Goal: Task Accomplishment & Management: Manage account settings

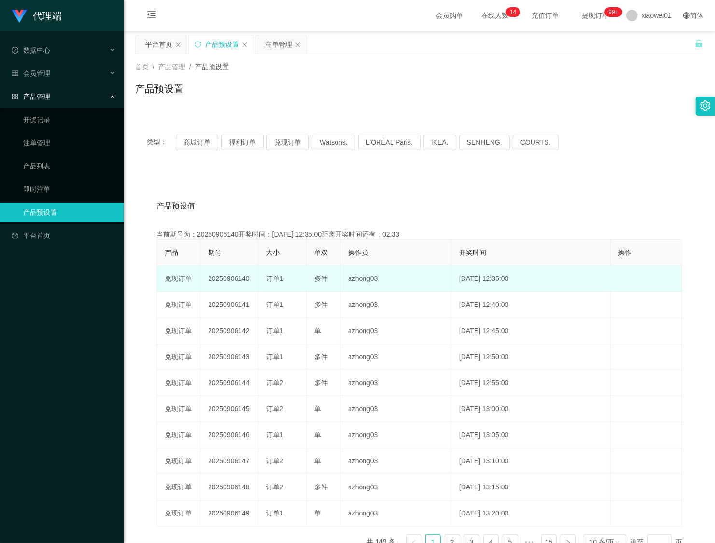
click at [227, 281] on td "20250906140" at bounding box center [229, 279] width 58 height 26
copy td "20250906140"
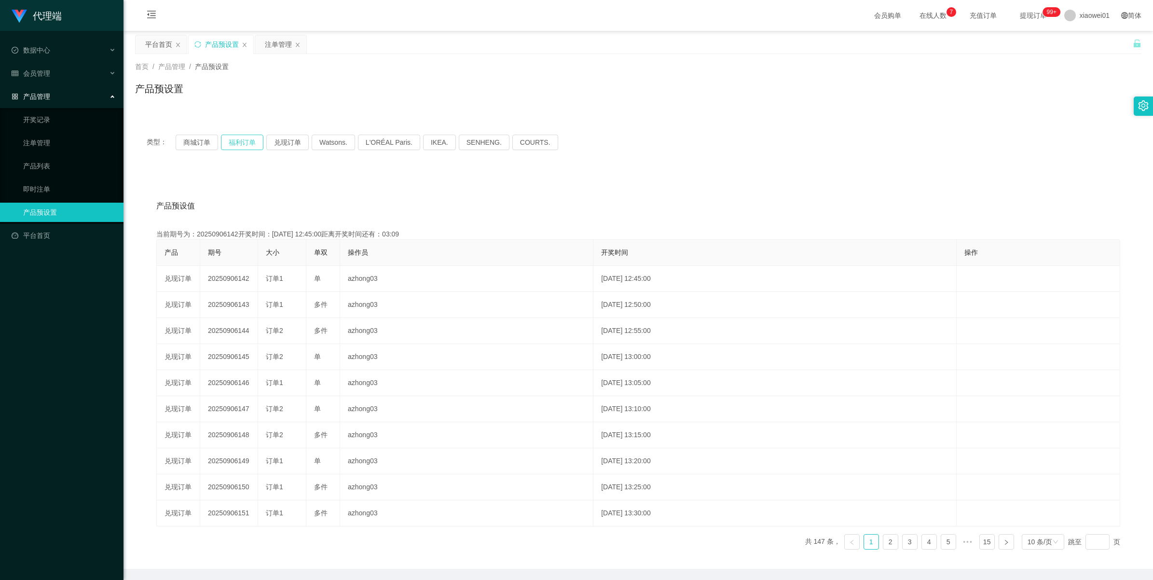
click at [246, 143] on button "福利订单" at bounding box center [242, 142] width 42 height 15
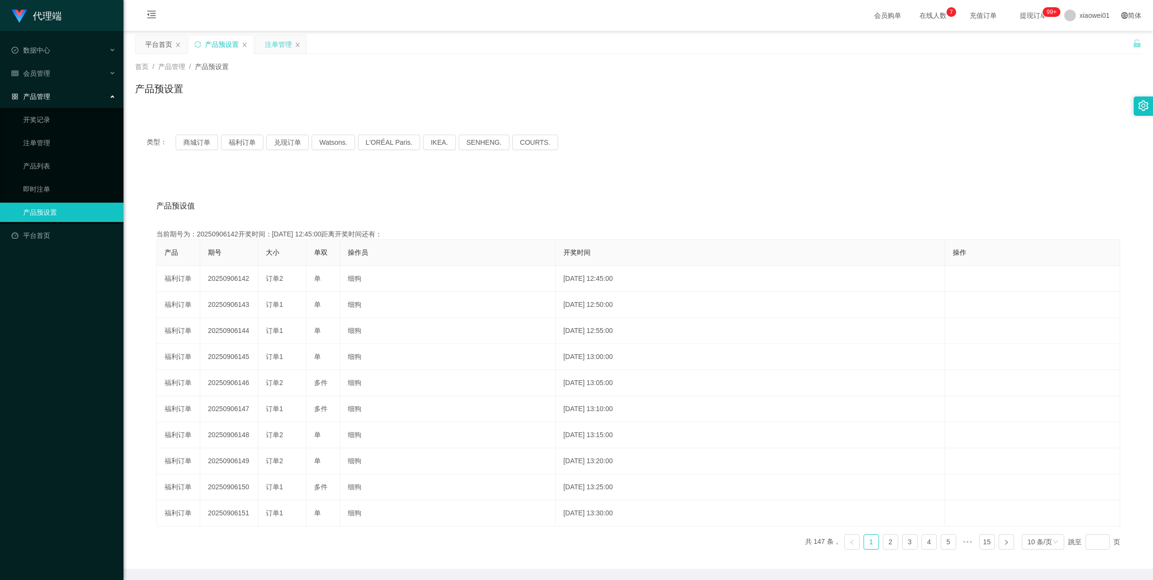
click at [271, 49] on div "注单管理" at bounding box center [278, 44] width 27 height 18
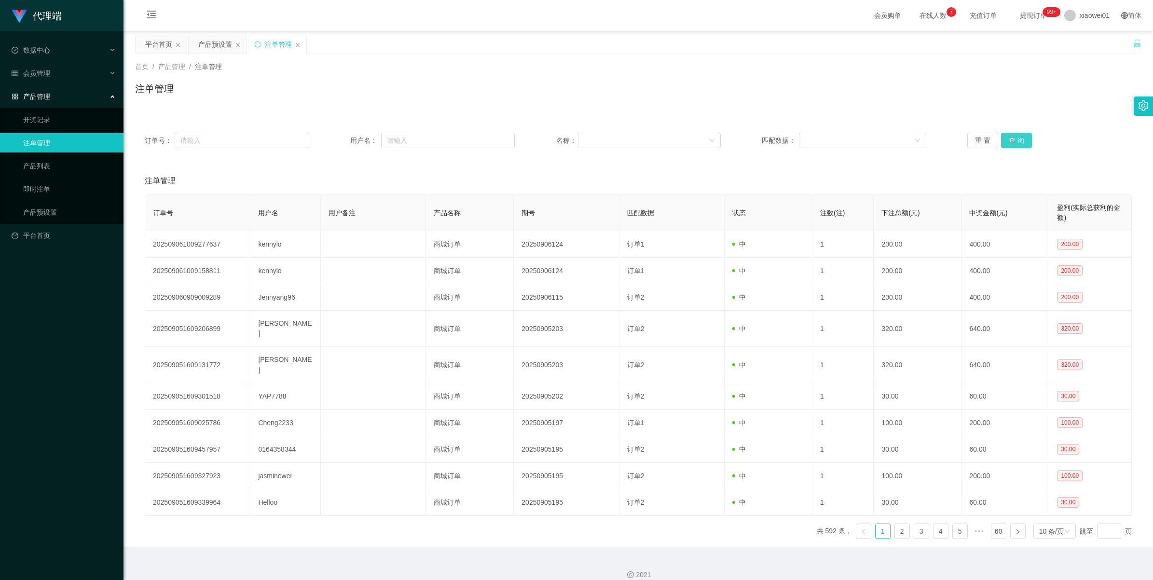
click at [1016, 142] on button "查 询" at bounding box center [1016, 140] width 31 height 15
click at [1016, 142] on div "重 置 查 询" at bounding box center [1050, 140] width 165 height 15
click at [1015, 139] on button "查 询" at bounding box center [1016, 140] width 31 height 15
click at [1017, 137] on button "查 询" at bounding box center [1016, 140] width 31 height 15
click at [1017, 137] on div "重 置 查 询" at bounding box center [1050, 140] width 165 height 15
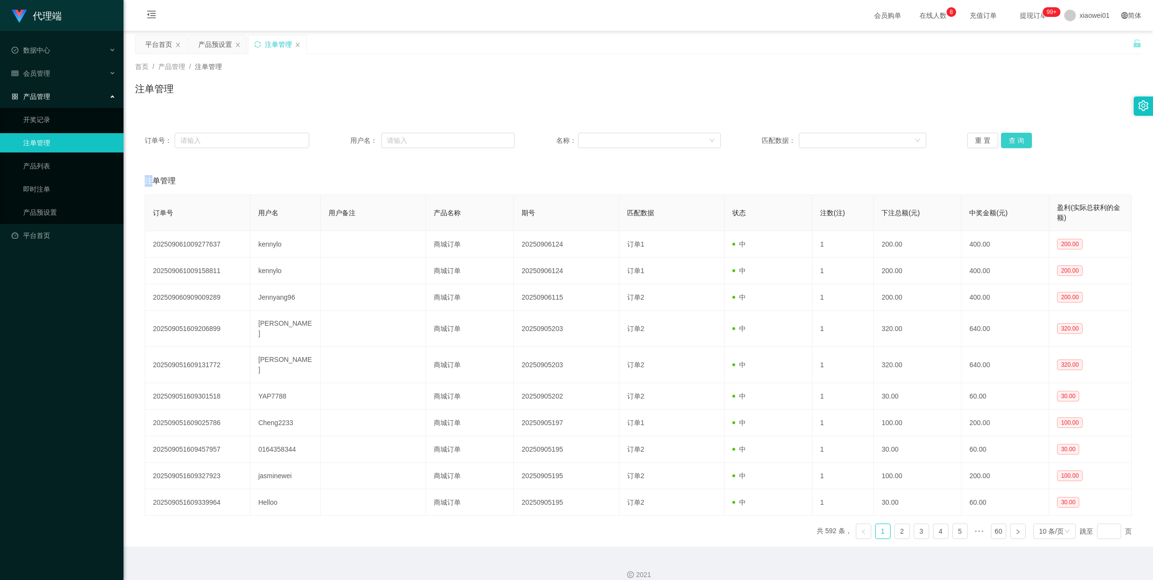
click at [1017, 137] on button "查 询" at bounding box center [1016, 140] width 31 height 15
click at [1017, 137] on div "重 置 查 询" at bounding box center [1050, 140] width 165 height 15
click at [1017, 137] on button "查 询" at bounding box center [1016, 140] width 31 height 15
click at [1017, 137] on div "重 置 查 询" at bounding box center [1050, 140] width 165 height 15
click at [1017, 137] on button "查 询" at bounding box center [1016, 140] width 31 height 15
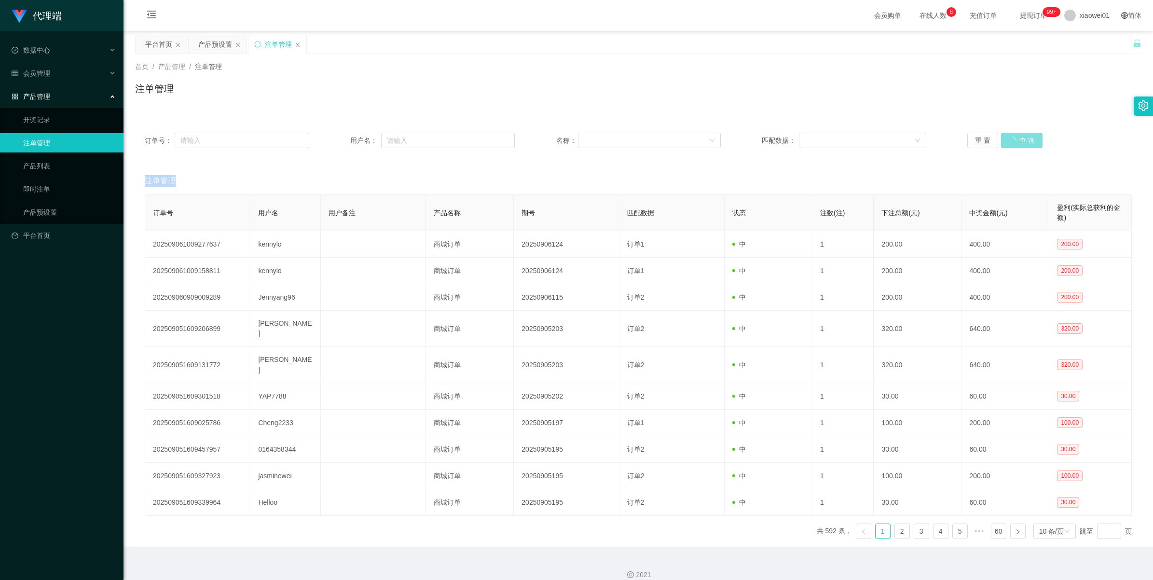
click at [1017, 137] on div "重 置 查 询" at bounding box center [1050, 140] width 165 height 15
click at [1017, 137] on button "查 询" at bounding box center [1016, 140] width 31 height 15
click at [1017, 137] on div "重 置 查 询" at bounding box center [1050, 140] width 165 height 15
click at [1017, 137] on button "查 询" at bounding box center [1016, 140] width 31 height 15
click at [1017, 137] on div "重 置 查 询" at bounding box center [1050, 140] width 165 height 15
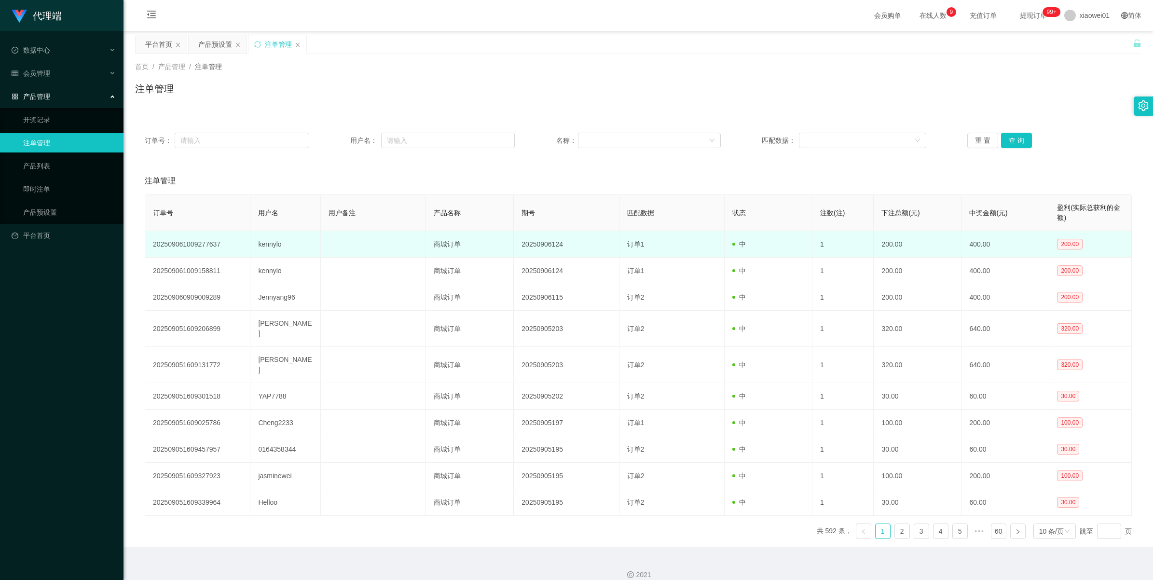
click at [274, 244] on td "kennylo" at bounding box center [285, 244] width 70 height 27
copy td "kennylo"
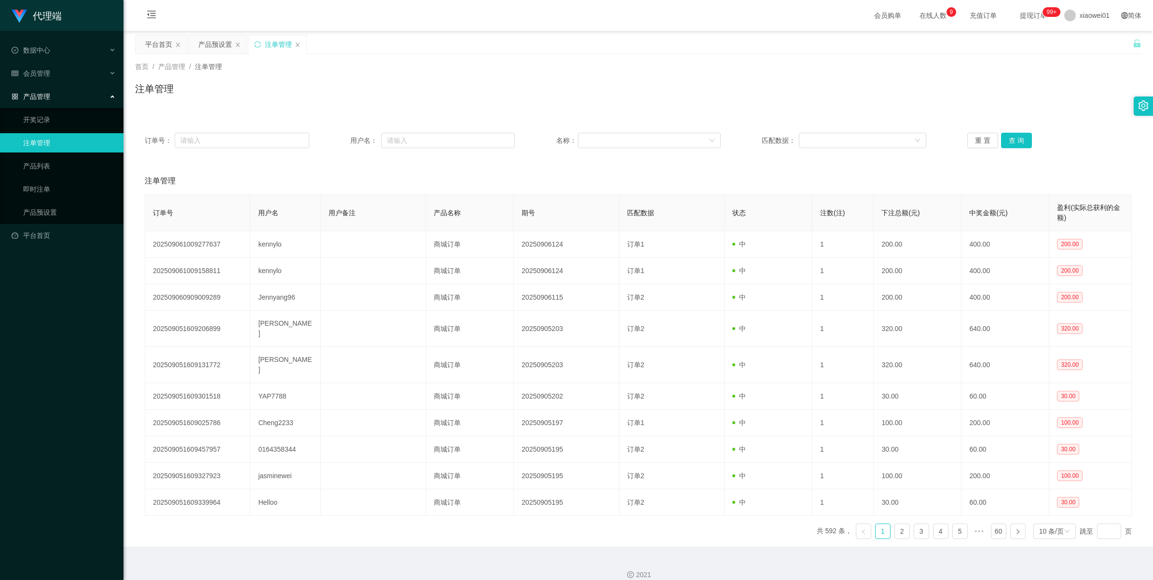
click at [53, 93] on div "产品管理" at bounding box center [62, 96] width 124 height 19
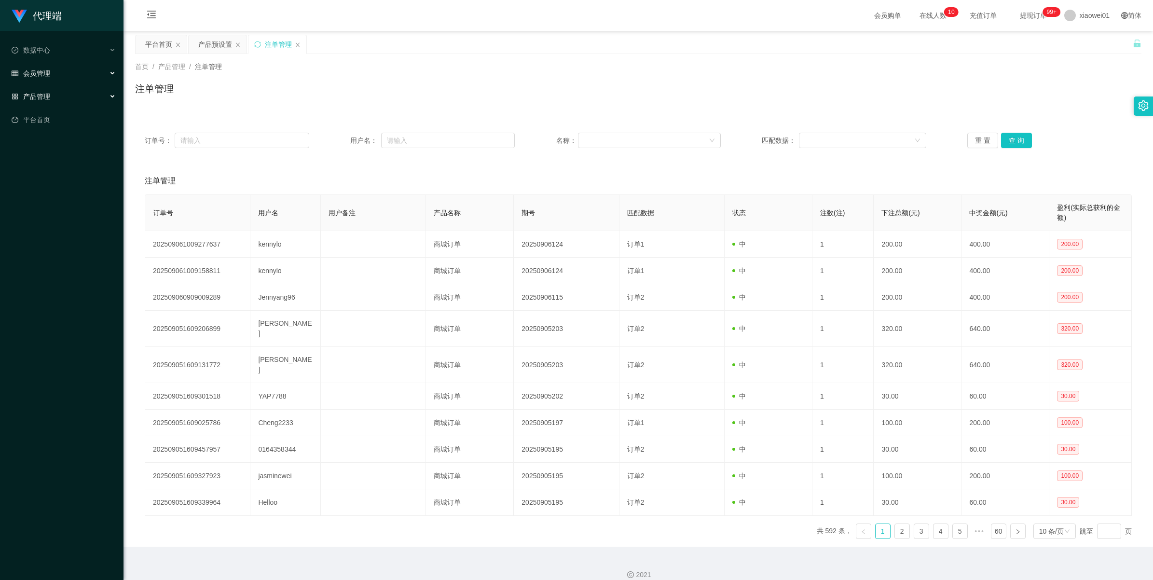
click at [51, 81] on div "会员管理" at bounding box center [62, 73] width 124 height 19
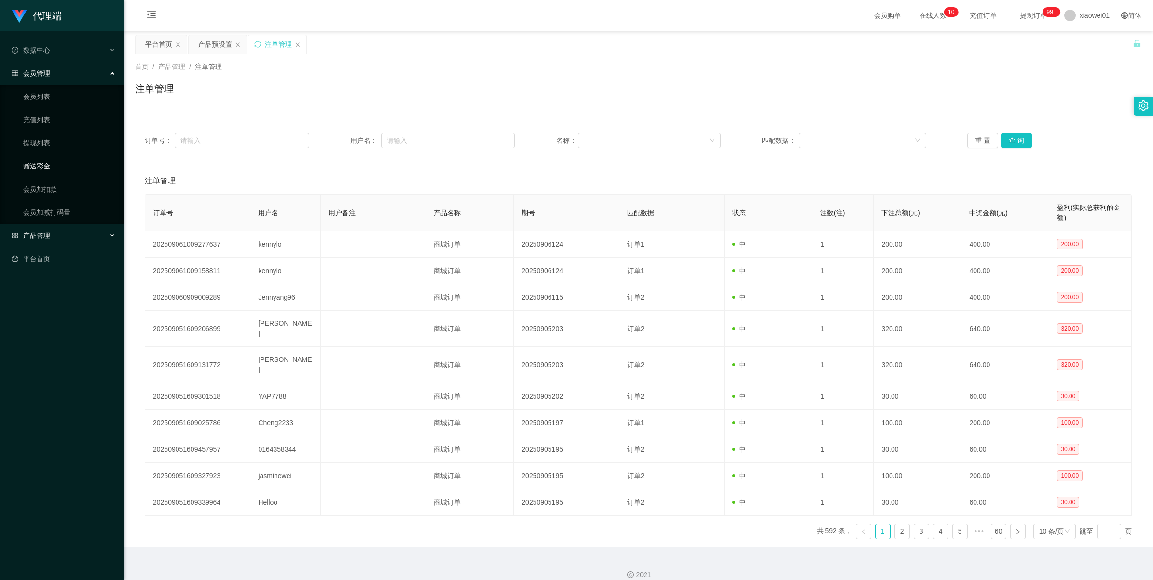
click at [36, 170] on link "赠送彩金" at bounding box center [69, 165] width 93 height 19
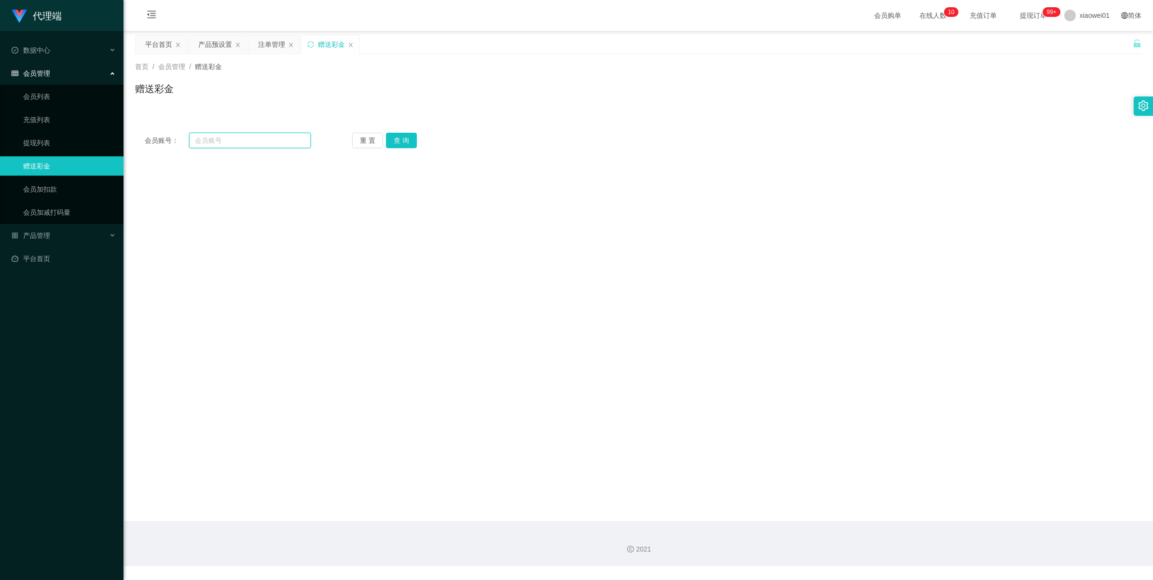
click at [234, 141] on input "text" at bounding box center [250, 140] width 122 height 15
paste input "kennylo"
type input "kennylo"
click at [401, 141] on button "查 询" at bounding box center [401, 140] width 31 height 15
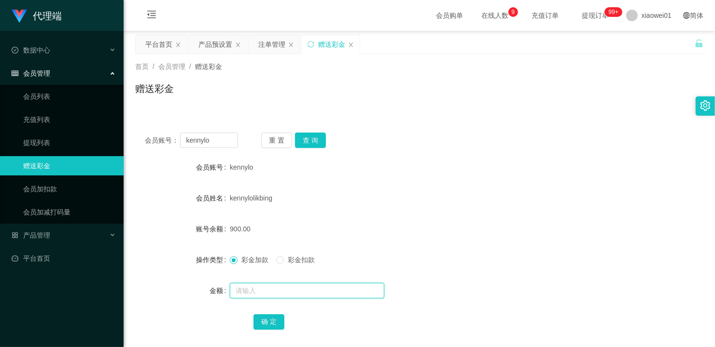
click at [244, 290] on input "text" at bounding box center [307, 290] width 154 height 15
click at [288, 265] on label "彩金扣款" at bounding box center [297, 260] width 42 height 10
click at [258, 291] on input "text" at bounding box center [307, 290] width 154 height 15
type input "200"
click at [262, 320] on button "确 定" at bounding box center [268, 322] width 31 height 15
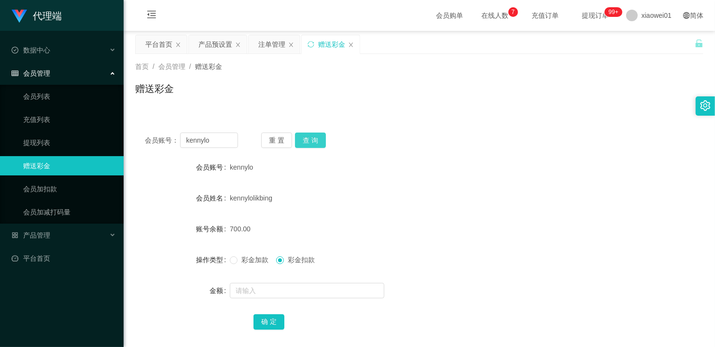
click at [312, 133] on button "查 询" at bounding box center [310, 140] width 31 height 15
click at [312, 133] on button "查 询" at bounding box center [316, 140] width 42 height 15
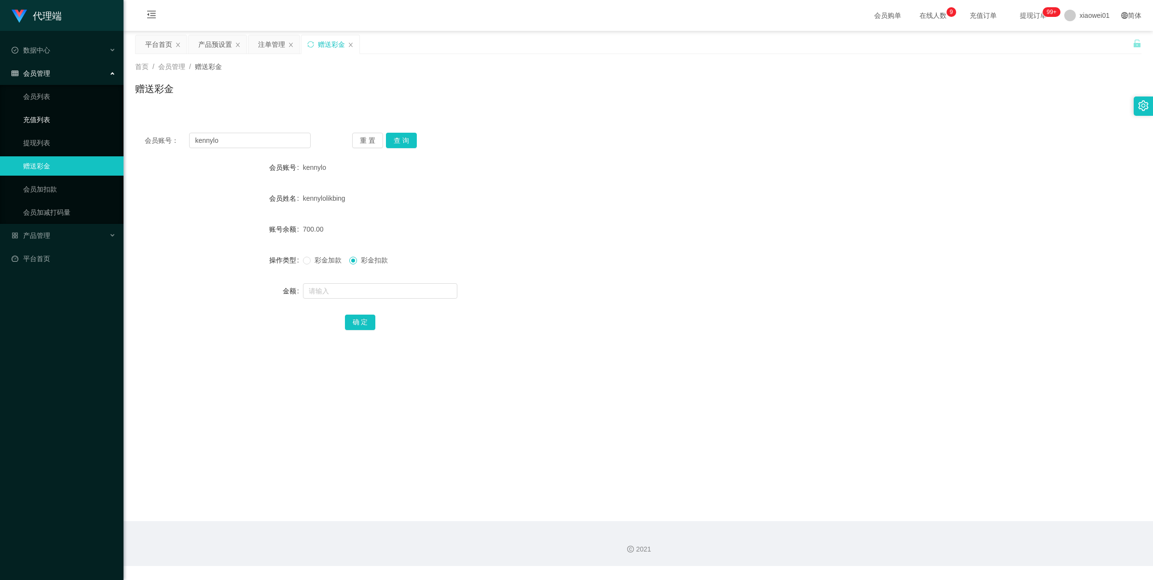
click at [32, 118] on link "充值列表" at bounding box center [69, 119] width 93 height 19
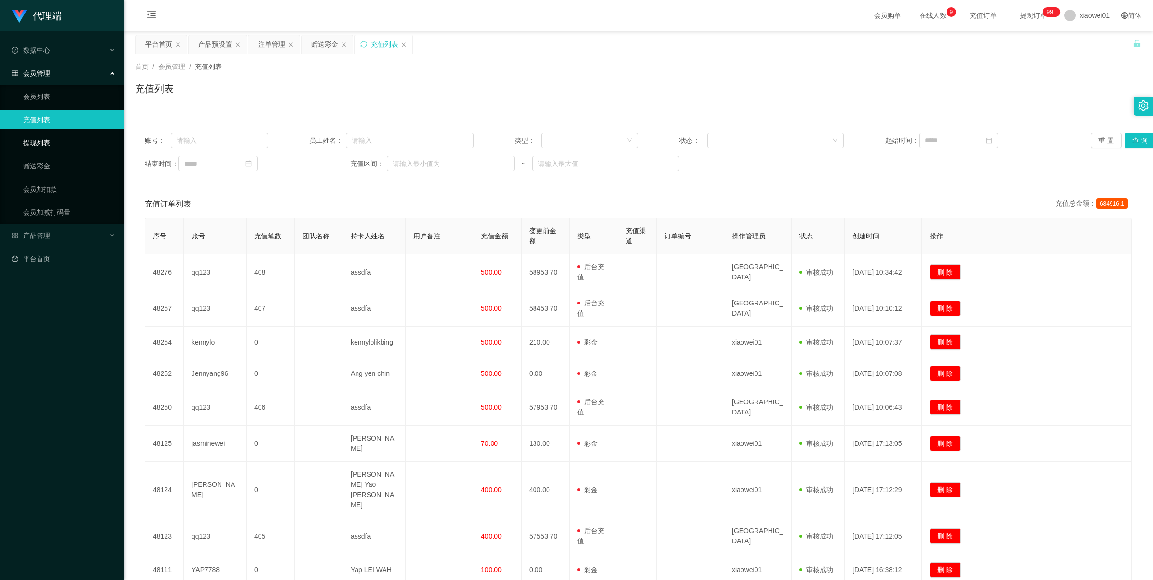
click at [36, 138] on link "提现列表" at bounding box center [69, 142] width 93 height 19
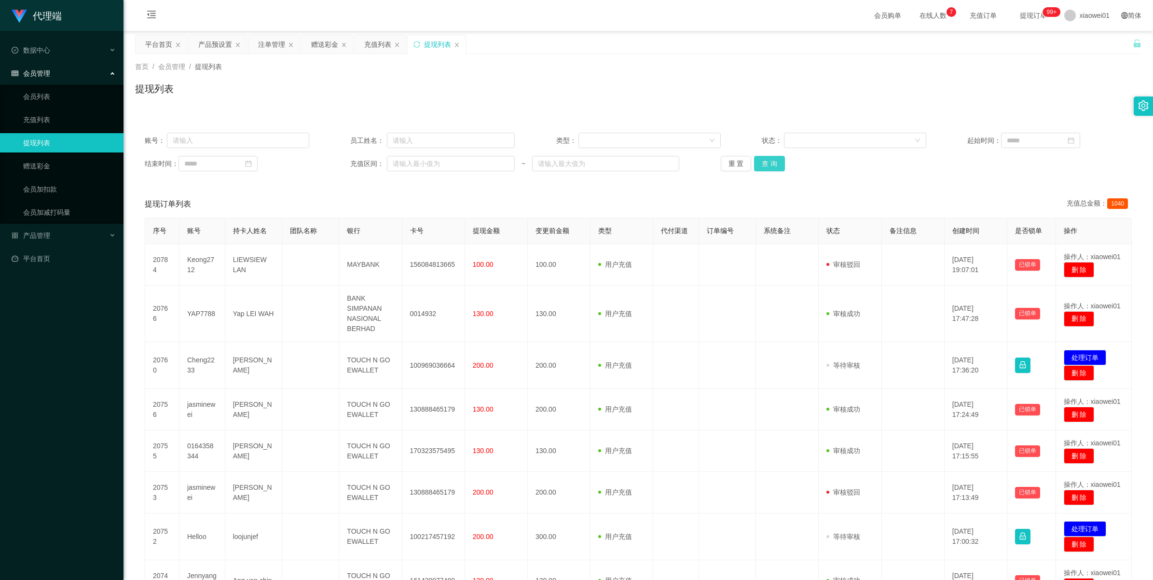
click at [757, 158] on button "查 询" at bounding box center [769, 163] width 31 height 15
click at [757, 158] on div "重 置 查 询" at bounding box center [803, 163] width 165 height 15
click at [757, 158] on button "查 询" at bounding box center [769, 163] width 31 height 15
click at [757, 158] on div "重 置 查 询" at bounding box center [803, 163] width 165 height 15
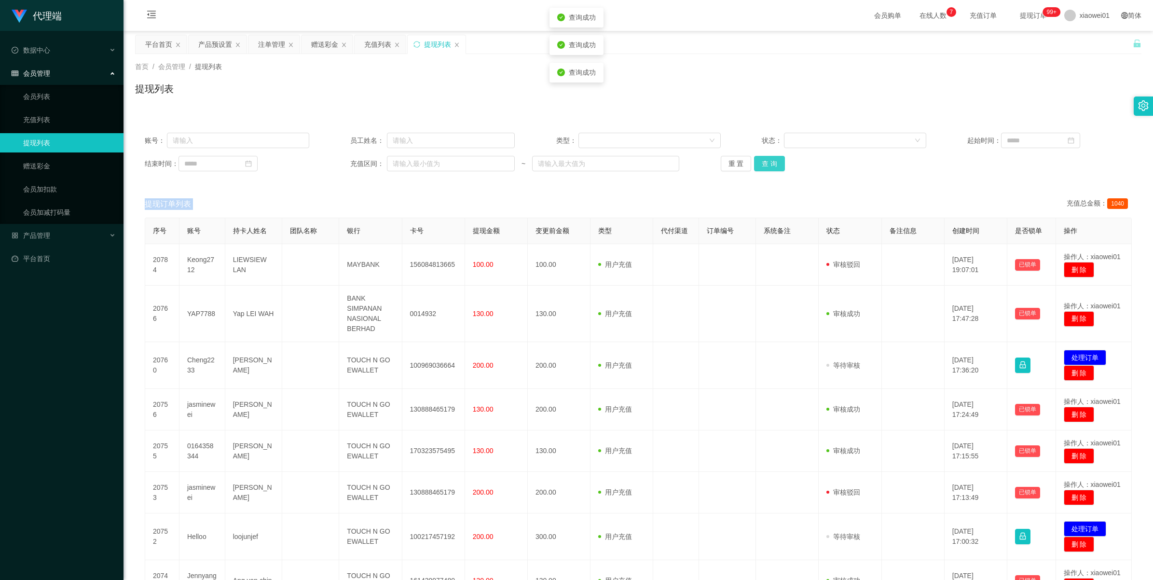
click at [757, 158] on button "查 询" at bounding box center [769, 163] width 31 height 15
click at [757, 158] on div "重 置 查 询" at bounding box center [803, 163] width 165 height 15
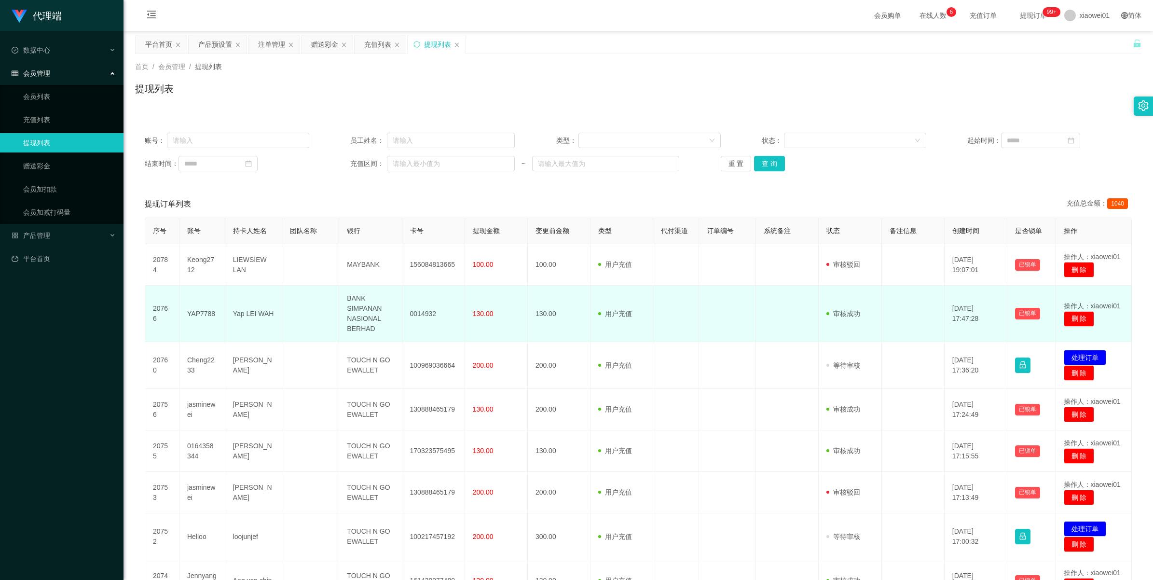
click at [203, 315] on td "YAP7788" at bounding box center [203, 314] width 46 height 56
copy td "YAP7788"
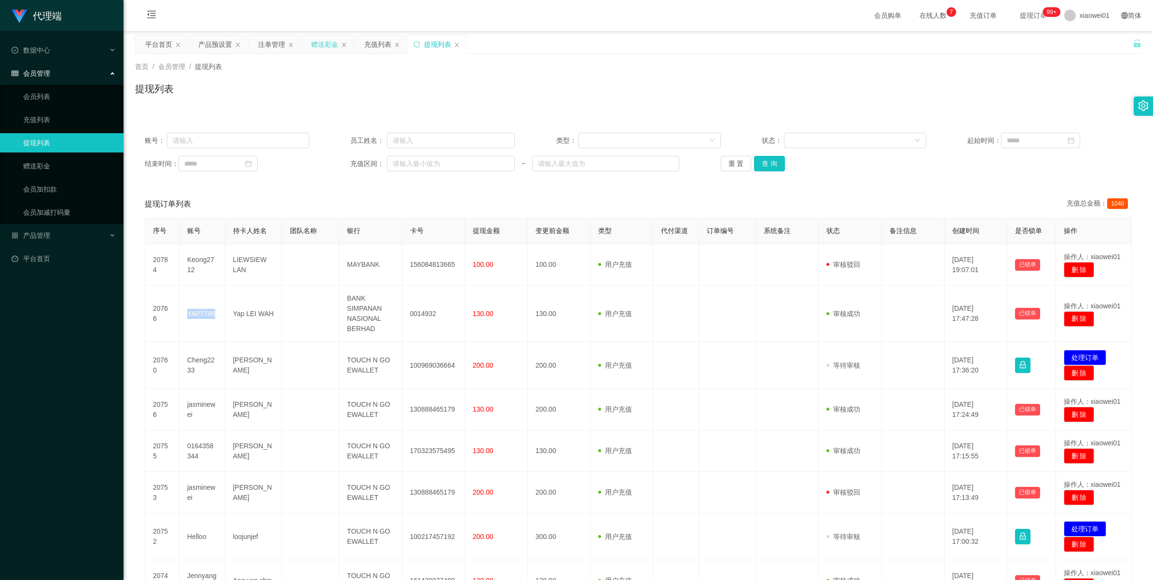
click at [329, 46] on div "赠送彩金" at bounding box center [324, 44] width 27 height 18
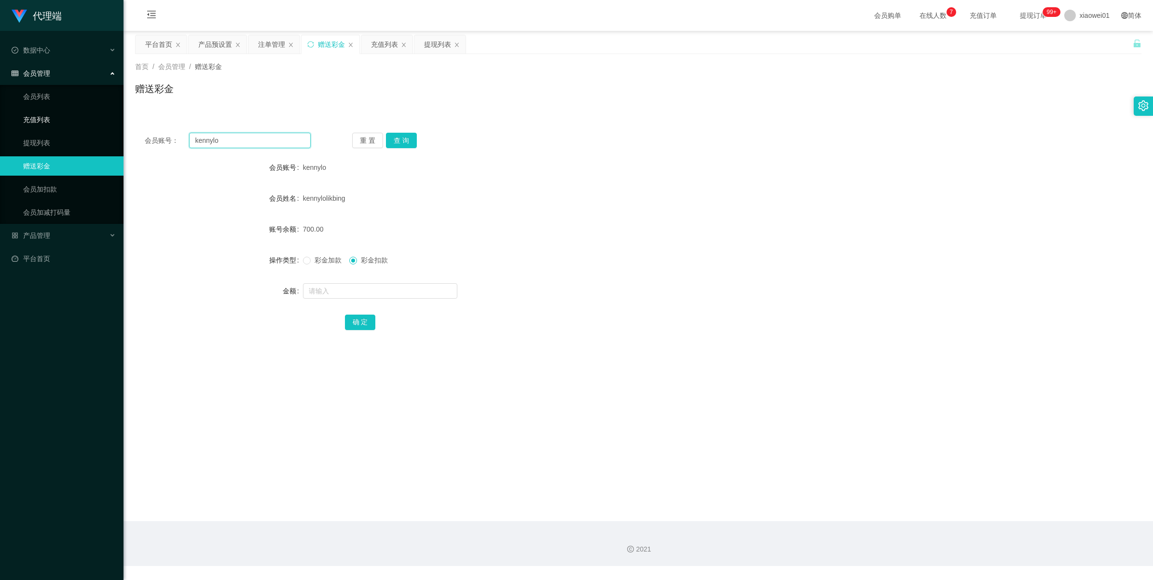
drag, startPoint x: 244, startPoint y: 141, endPoint x: 148, endPoint y: 131, distance: 97.0
click at [119, 127] on section "代理端 数据中心 会员管理 会员列表 充值列表 提现列表 赠送彩金 会员加扣款 会员加减打码量 产品管理 开奖记录 注单管理 产品列表 即时注单 产品预设置 …" at bounding box center [576, 283] width 1153 height 566
paste input "YAP7788"
type input "YAP7788"
click at [402, 139] on button "查 询" at bounding box center [401, 140] width 31 height 15
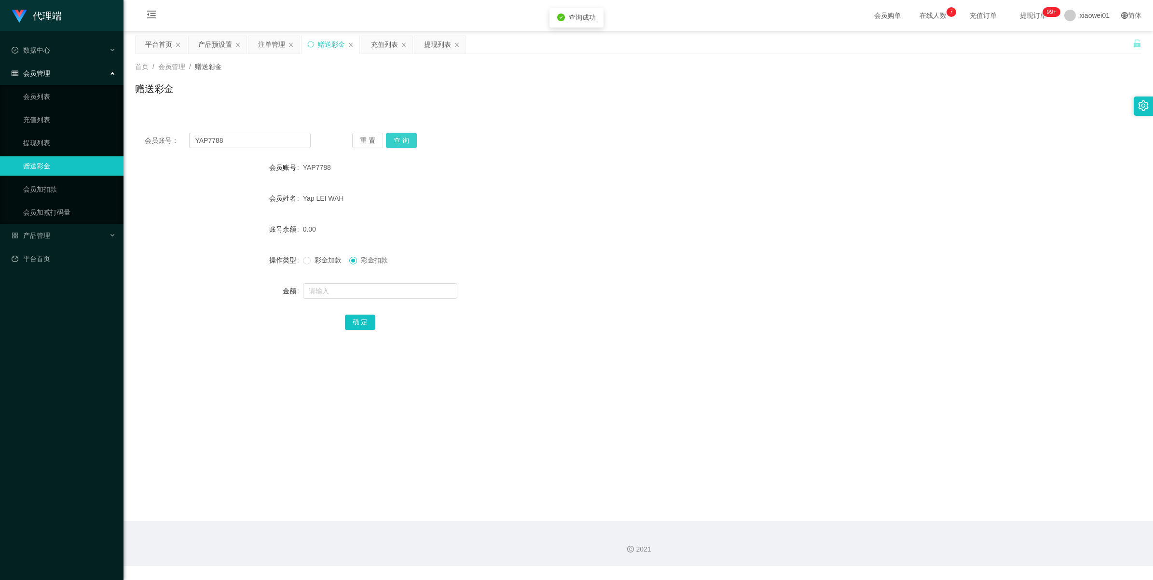
click at [402, 139] on button "查 询" at bounding box center [401, 140] width 31 height 15
click at [274, 42] on div "注单管理" at bounding box center [271, 44] width 27 height 18
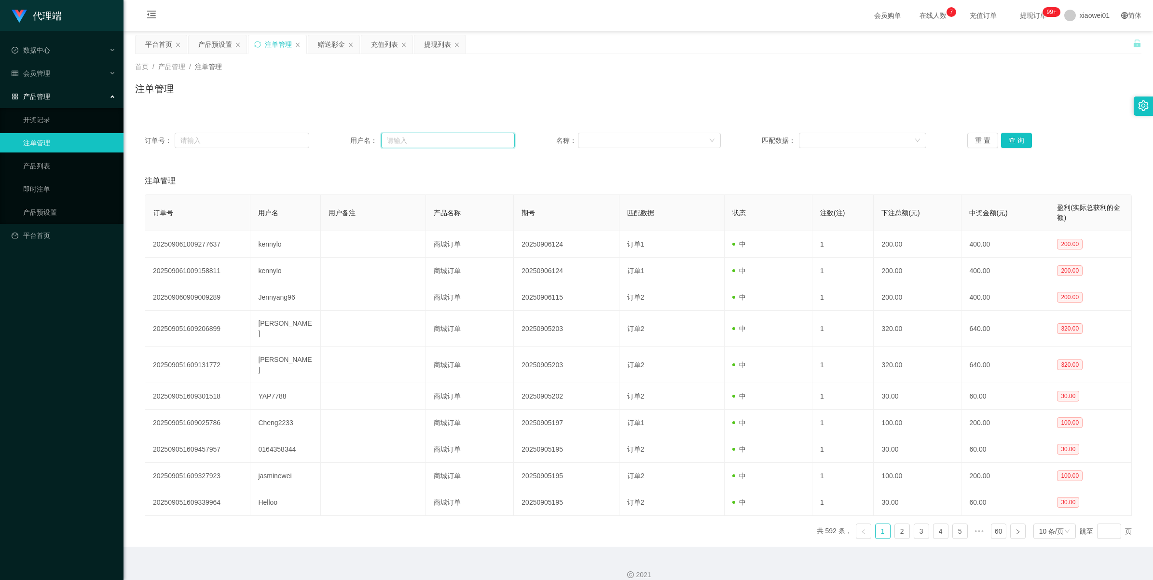
click at [406, 139] on input "text" at bounding box center [448, 140] width 134 height 15
paste input "YAP7788"
type input "YAP7788"
click at [1017, 133] on button "查 询" at bounding box center [1016, 140] width 31 height 15
click at [1017, 133] on div "重 置 查 询" at bounding box center [1050, 140] width 165 height 15
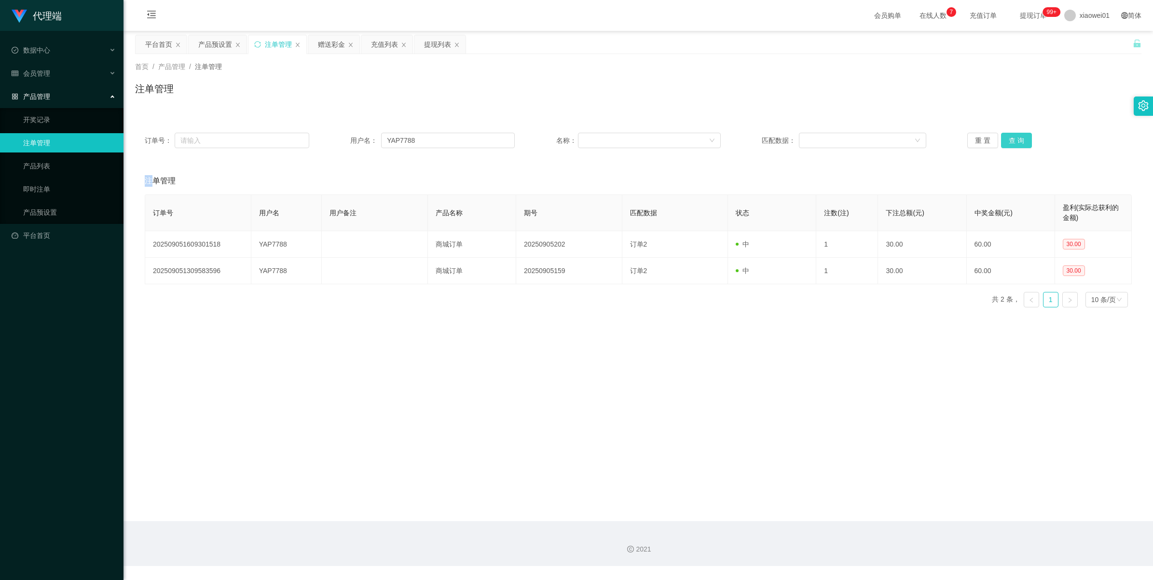
click at [1017, 133] on button "查 询" at bounding box center [1016, 140] width 31 height 15
click at [1017, 133] on button "查 询" at bounding box center [1022, 140] width 42 height 15
click at [1017, 133] on button "查 询" at bounding box center [1016, 140] width 31 height 15
click at [1017, 133] on div "重 置 查 询" at bounding box center [1050, 140] width 165 height 15
click at [338, 45] on div "赠送彩金" at bounding box center [331, 44] width 27 height 18
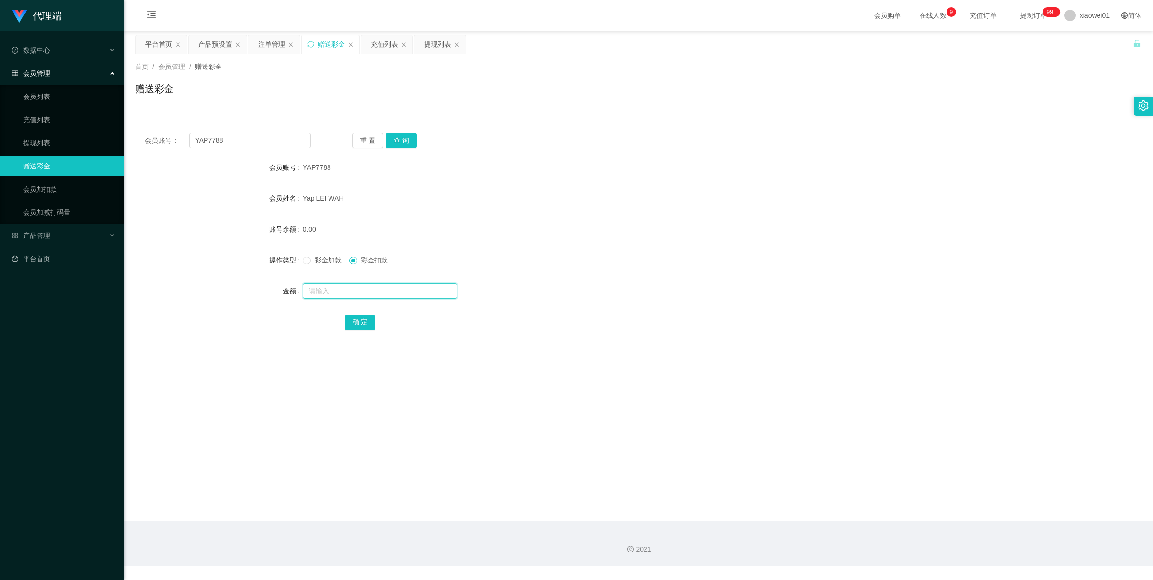
click at [312, 289] on input "text" at bounding box center [380, 290] width 154 height 15
click at [315, 295] on input "text" at bounding box center [380, 290] width 154 height 15
type input "700"
click at [364, 320] on button "确 定" at bounding box center [360, 322] width 31 height 15
click at [386, 140] on button "查 询" at bounding box center [401, 140] width 31 height 15
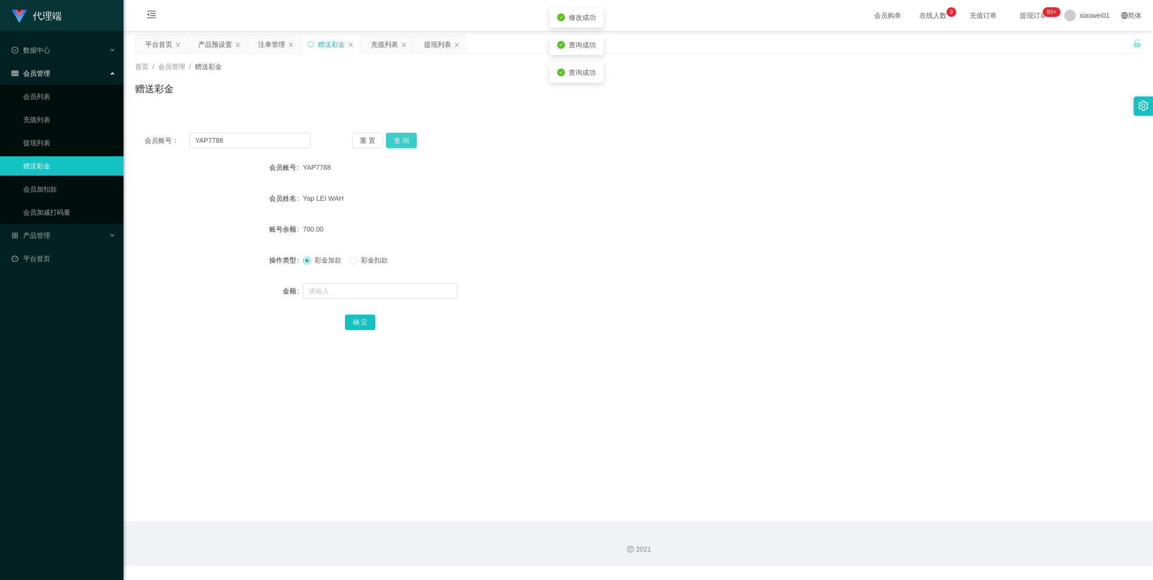
click at [386, 140] on button "查 询" at bounding box center [401, 140] width 31 height 15
click at [271, 52] on div "注单管理" at bounding box center [271, 44] width 27 height 18
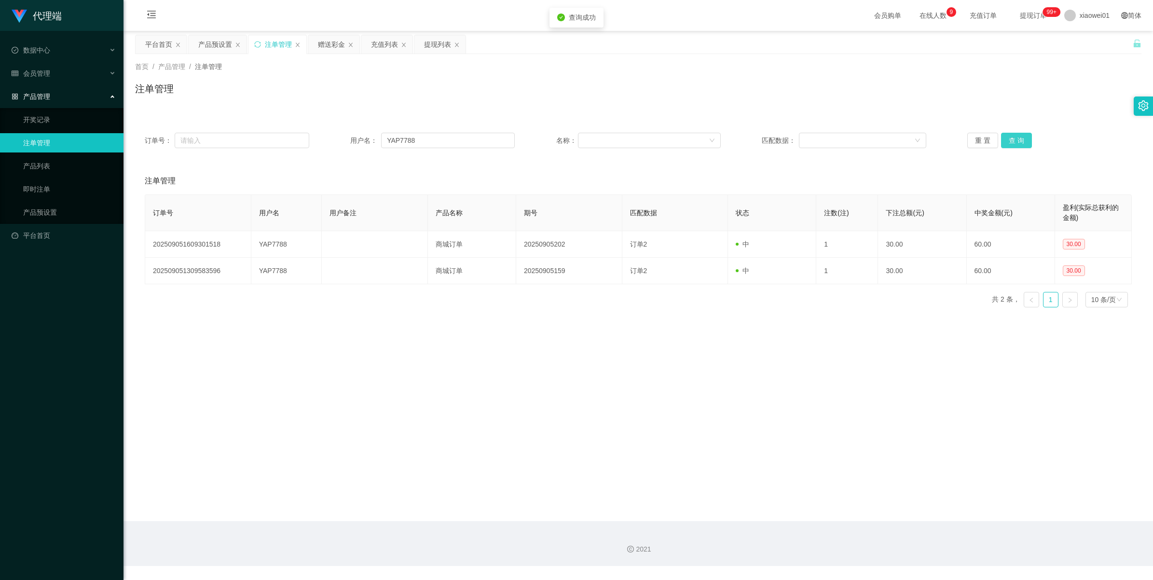
click at [1011, 146] on button "查 询" at bounding box center [1016, 140] width 31 height 15
click at [1011, 146] on div "重 置 查 询" at bounding box center [1050, 140] width 165 height 15
click at [225, 39] on div "产品预设置" at bounding box center [215, 44] width 34 height 18
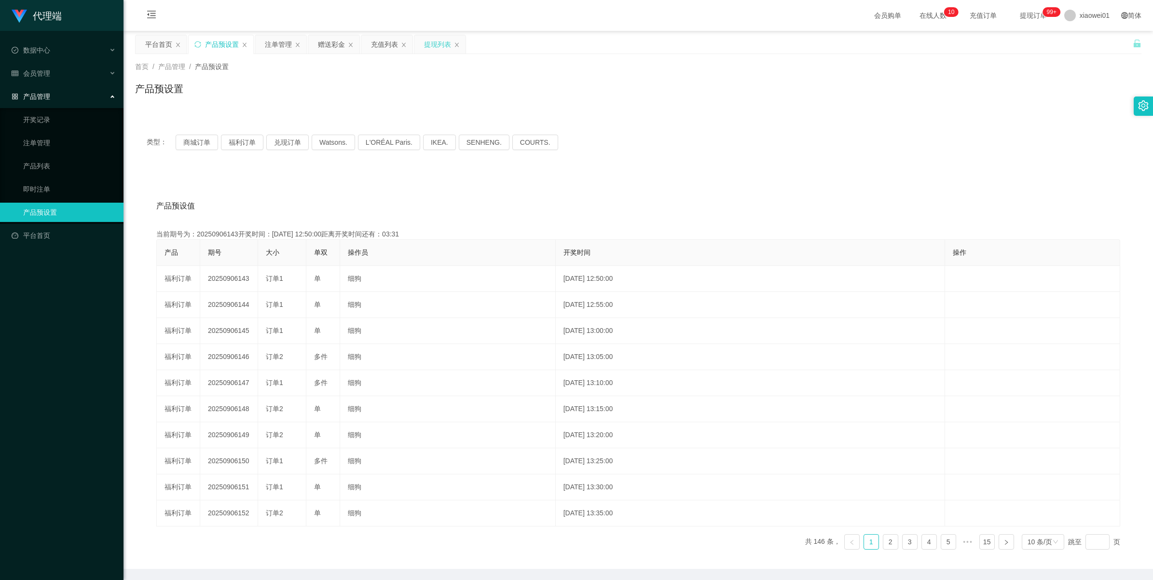
click at [431, 45] on div "提现列表" at bounding box center [437, 44] width 27 height 18
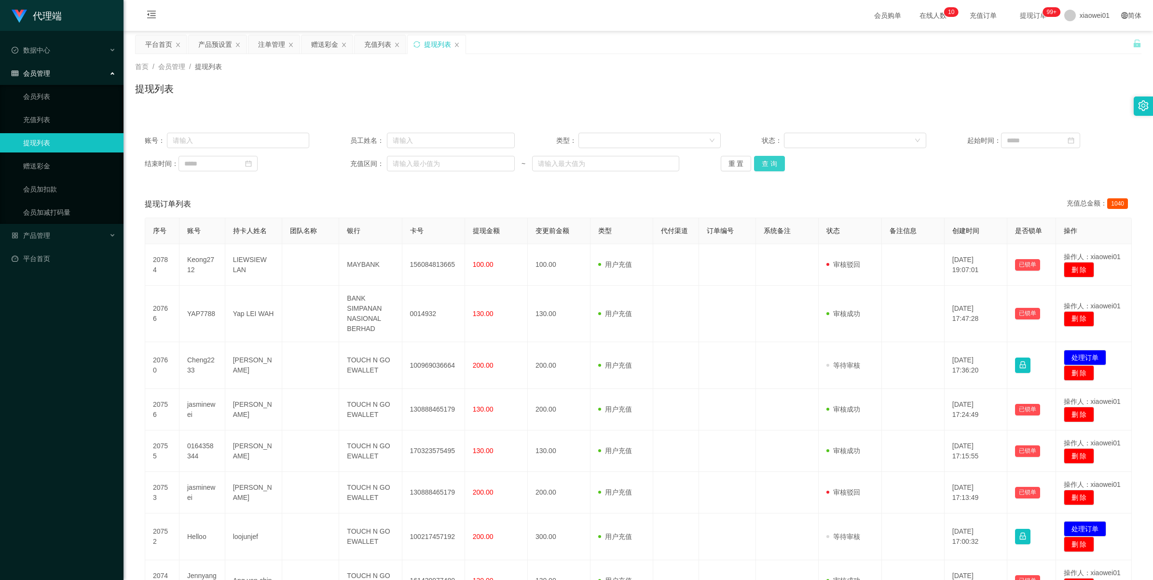
click at [771, 168] on button "查 询" at bounding box center [769, 163] width 31 height 15
click at [771, 168] on div "重 置 查 询" at bounding box center [803, 163] width 165 height 15
click at [771, 168] on button "查 询" at bounding box center [769, 163] width 31 height 15
click at [771, 168] on div "重 置 查 询" at bounding box center [803, 163] width 165 height 15
click at [771, 168] on button "查 询" at bounding box center [769, 163] width 31 height 15
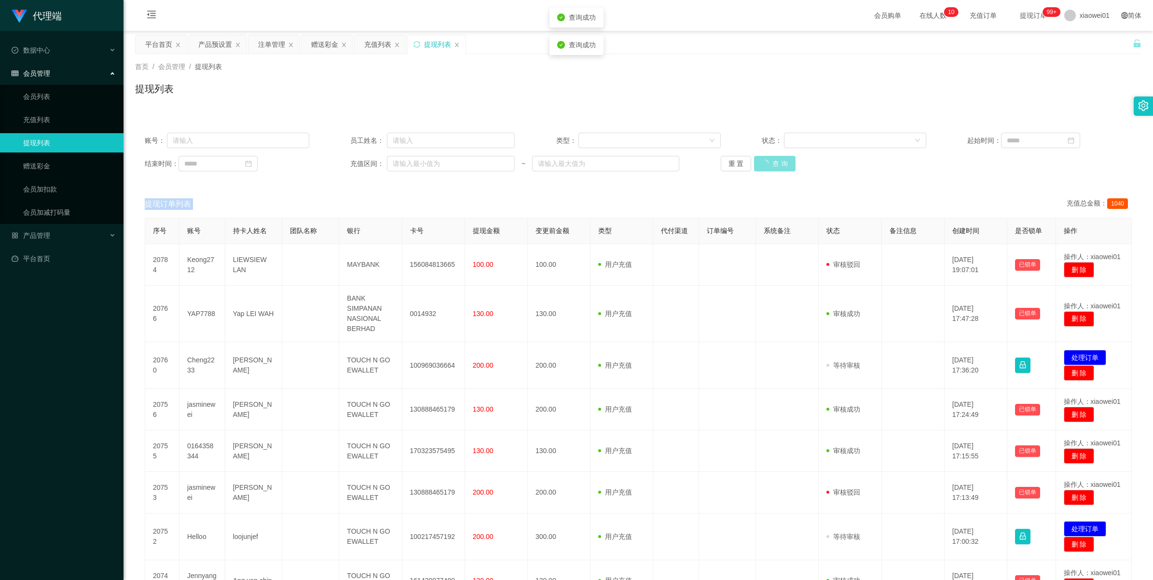
click at [771, 168] on div "重 置 查 询" at bounding box center [803, 163] width 165 height 15
click at [771, 168] on button "查 询" at bounding box center [769, 163] width 31 height 15
click at [771, 168] on div "重 置 查 询" at bounding box center [803, 163] width 165 height 15
click at [771, 168] on button "查 询" at bounding box center [769, 163] width 31 height 15
click at [771, 168] on div "重 置 查 询" at bounding box center [803, 163] width 165 height 15
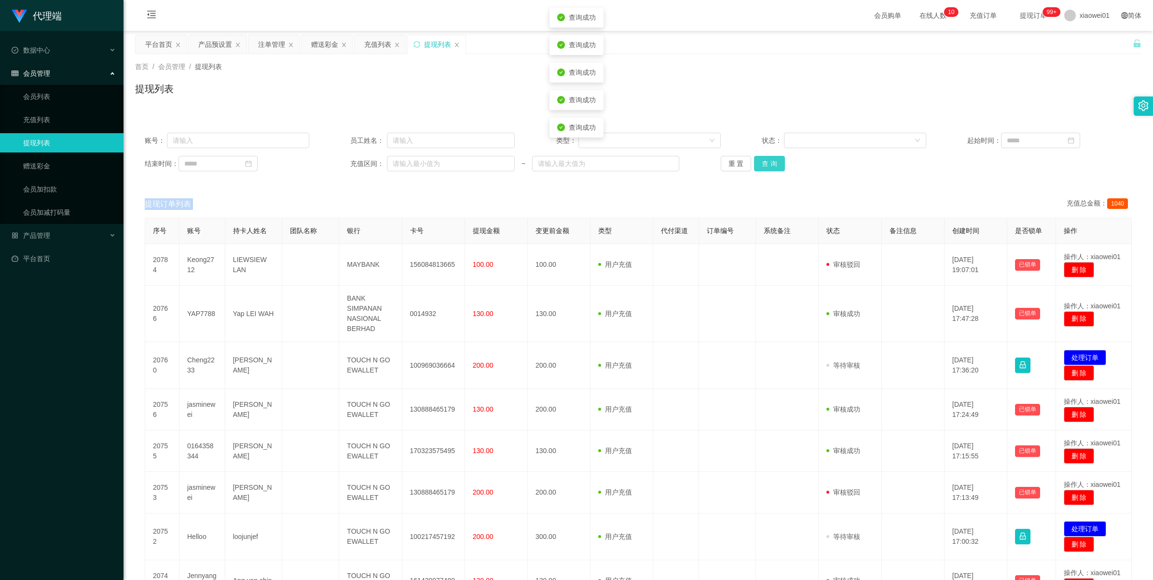
click at [771, 168] on button "查 询" at bounding box center [769, 163] width 31 height 15
drag, startPoint x: 222, startPoint y: 45, endPoint x: 259, endPoint y: 51, distance: 37.1
click at [230, 69] on div "关闭左侧 关闭右侧 关闭其它 刷新页面 平台首页 产品预设置 注单管理 赠送彩金 充值列表 提现列表 首页 / 会员管理 / 提现列表 / 提现列表 账号： …" at bounding box center [638, 383] width 1007 height 696
click at [267, 46] on div "注单管理" at bounding box center [271, 44] width 27 height 18
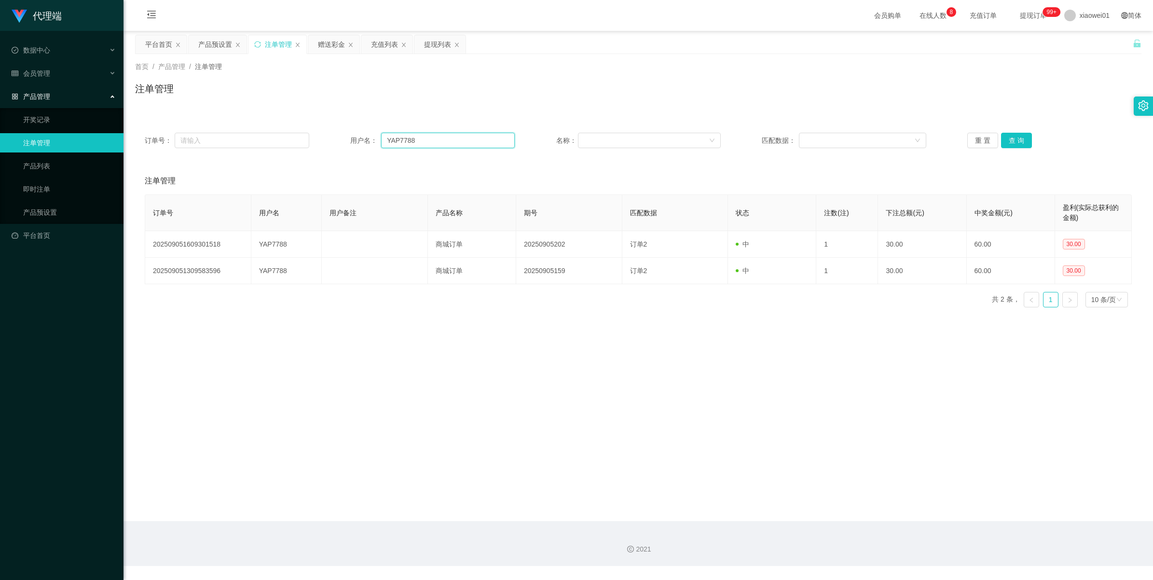
drag, startPoint x: 433, startPoint y: 141, endPoint x: 206, endPoint y: 132, distance: 227.5
click at [206, 132] on div "订单号： 用户名： YAP7788 名称： 匹配数据： 重 置 查 询" at bounding box center [638, 140] width 1007 height 35
click at [1017, 140] on button "查 询" at bounding box center [1016, 140] width 31 height 15
click at [1017, 140] on div "重 置 查 询" at bounding box center [1050, 140] width 165 height 15
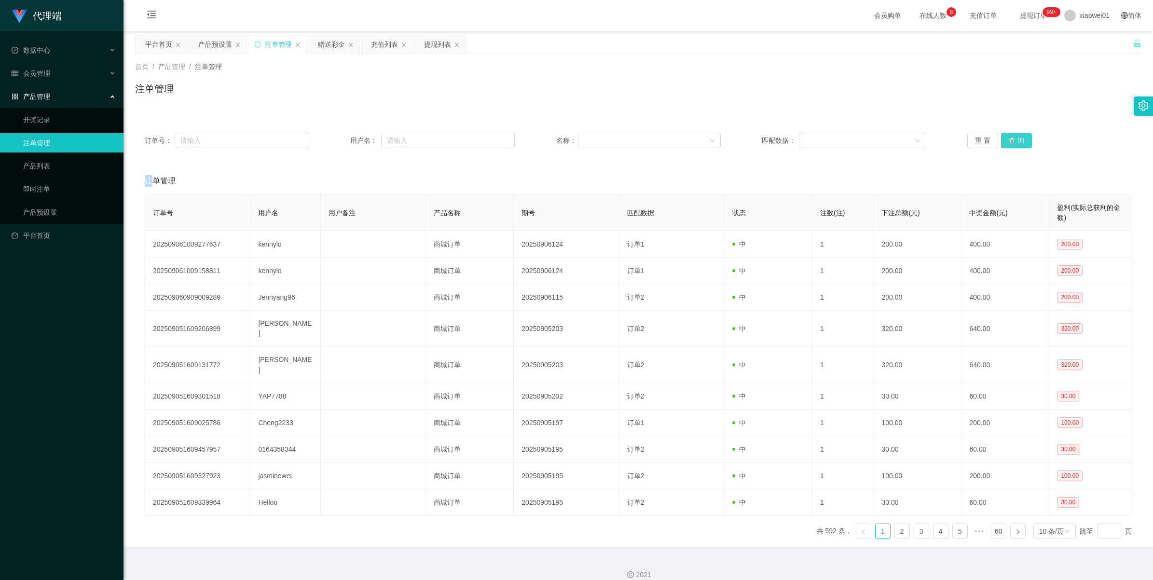
click at [1017, 140] on button "查 询" at bounding box center [1016, 140] width 31 height 15
click at [1017, 140] on div "重 置 查 询" at bounding box center [1050, 140] width 165 height 15
click at [1017, 140] on button "查 询" at bounding box center [1016, 140] width 31 height 15
click at [1017, 140] on div "重 置 查 询" at bounding box center [1050, 140] width 165 height 15
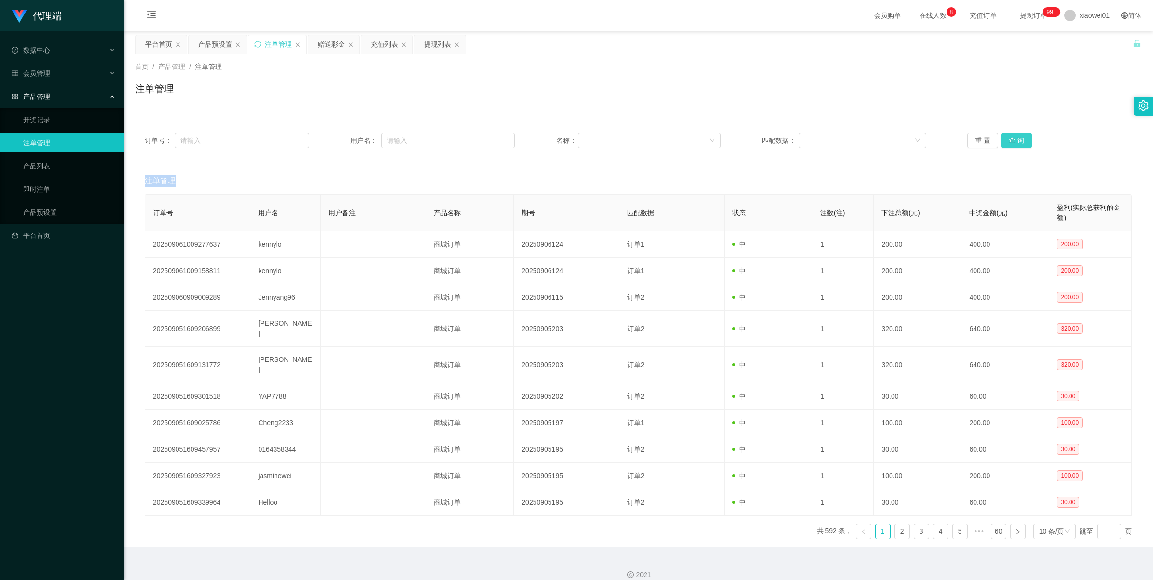
click at [1017, 140] on button "查 询" at bounding box center [1016, 140] width 31 height 15
click at [1017, 140] on div "重 置 查 询" at bounding box center [1050, 140] width 165 height 15
click at [1017, 140] on button "查 询" at bounding box center [1016, 140] width 31 height 15
click at [1017, 140] on div "重 置 查 询" at bounding box center [1050, 140] width 165 height 15
